Goal: Transaction & Acquisition: Download file/media

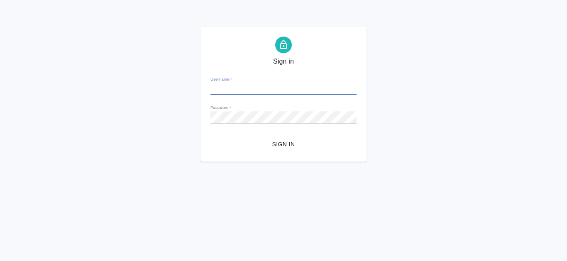
type input "[EMAIL_ADDRESS][DOMAIN_NAME]"
click at [286, 147] on span "Sign in" at bounding box center [283, 144] width 133 height 10
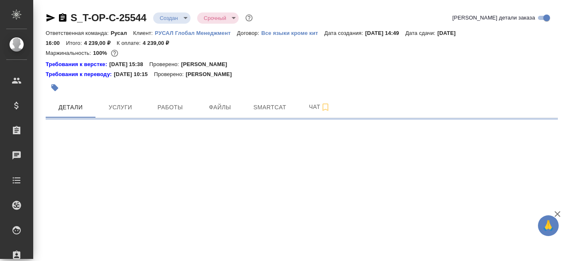
select select "RU"
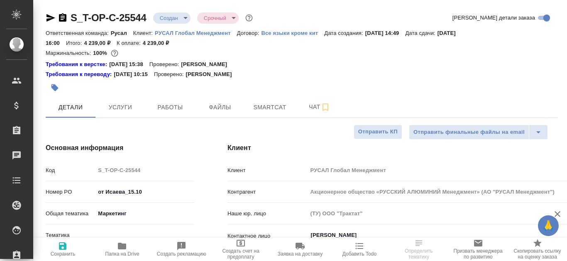
type input "Журавлева Александра"
type input "Русал"
click at [235, 111] on span "Файлы" at bounding box center [220, 107] width 40 height 10
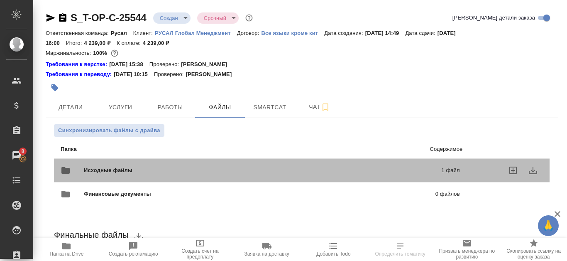
click at [255, 159] on div "Исходные файлы 1 файл" at bounding box center [260, 170] width 416 height 37
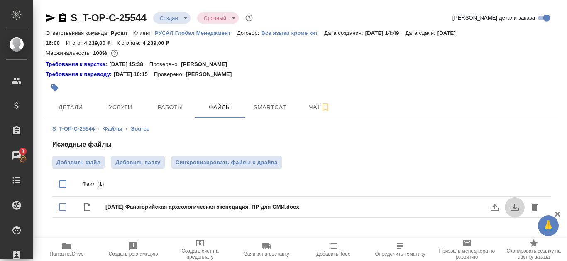
click at [517, 207] on icon "download" at bounding box center [515, 207] width 8 height 7
